Goal: Navigation & Orientation: Find specific page/section

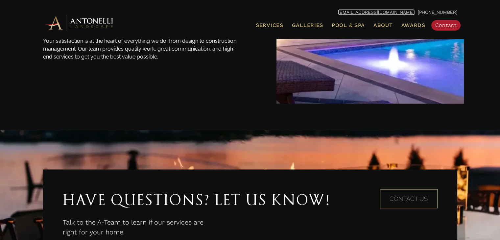
scroll to position [1253, 0]
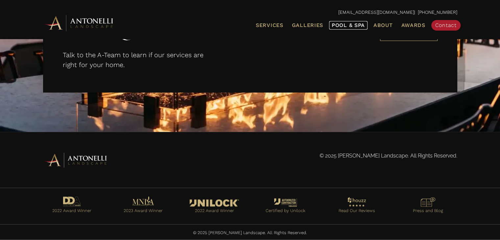
click at [261, 25] on span "Pool & Spa" at bounding box center [348, 25] width 33 height 6
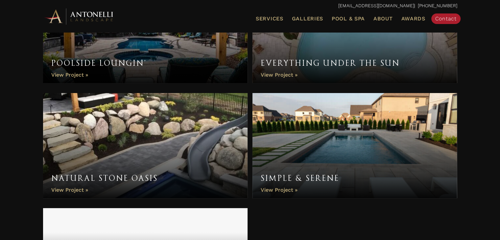
scroll to position [2631, 0]
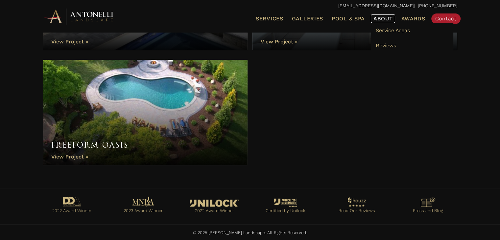
click at [380, 19] on span "About" at bounding box center [383, 18] width 19 height 5
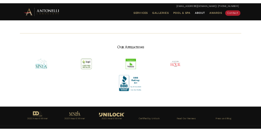
scroll to position [327, 0]
